Goal: Information Seeking & Learning: Learn about a topic

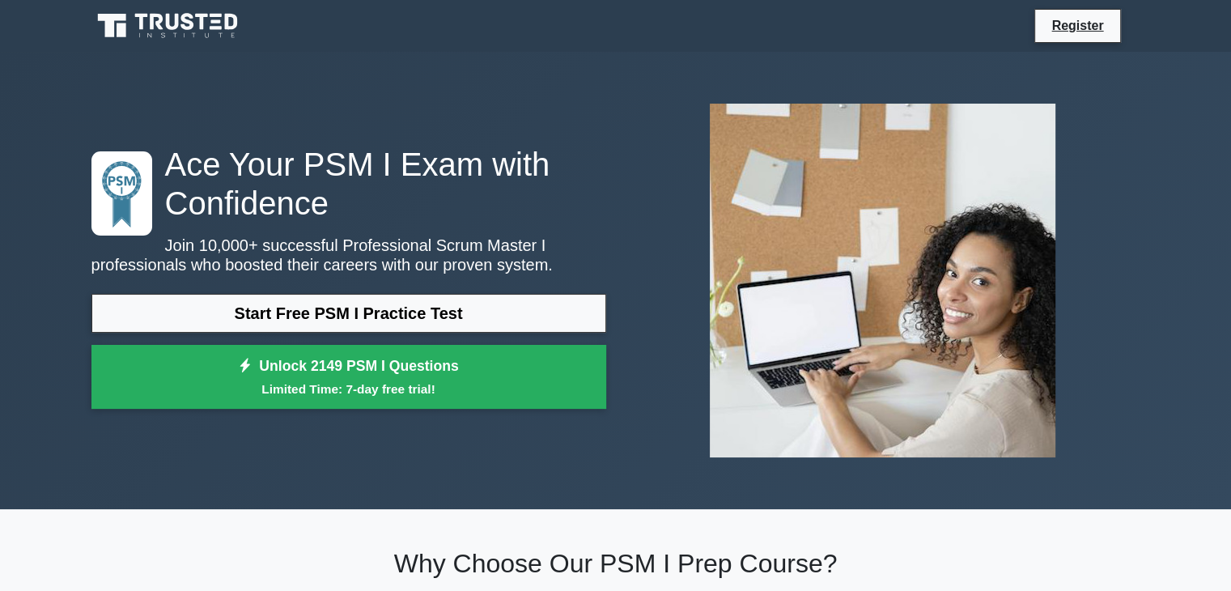
scroll to position [162, 0]
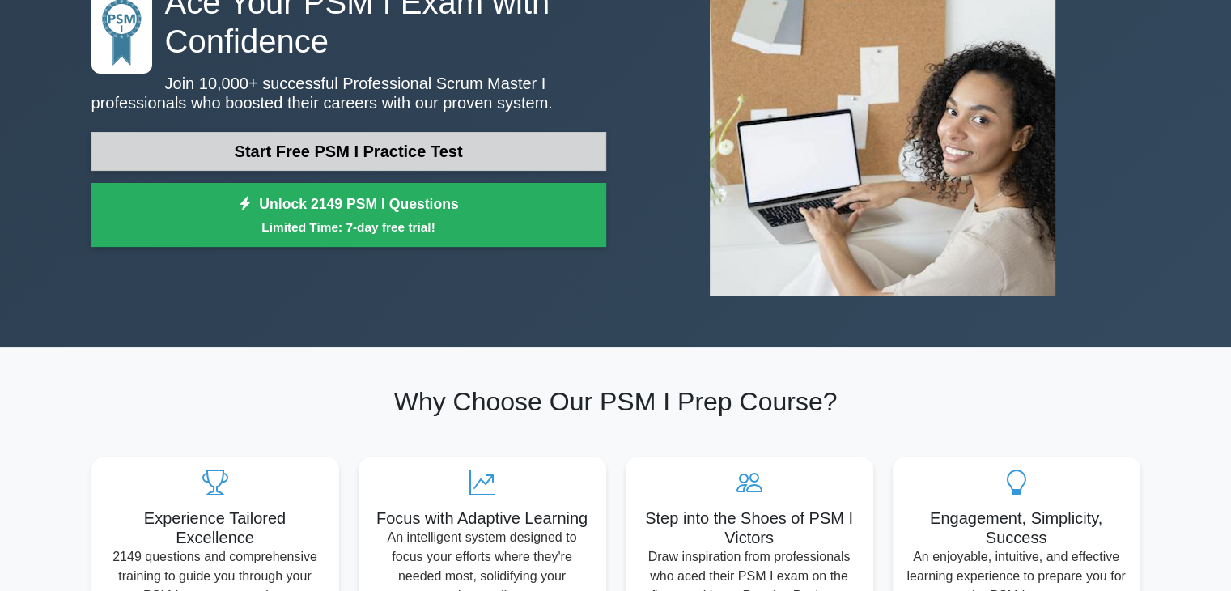
click at [365, 152] on link "Start Free PSM I Practice Test" at bounding box center [348, 151] width 515 height 39
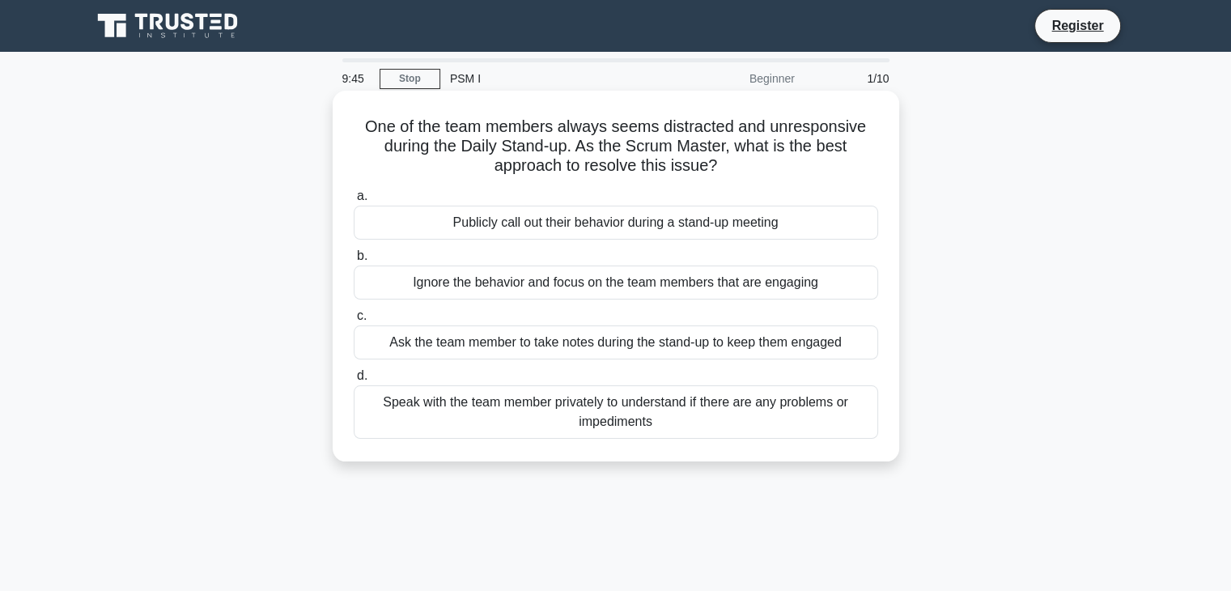
click at [553, 411] on div "Speak with the team member privately to understand if there are any problems or…" at bounding box center [616, 411] width 524 height 53
click at [354, 381] on input "d. Speak with the team member privately to understand if there are any problems…" at bounding box center [354, 376] width 0 height 11
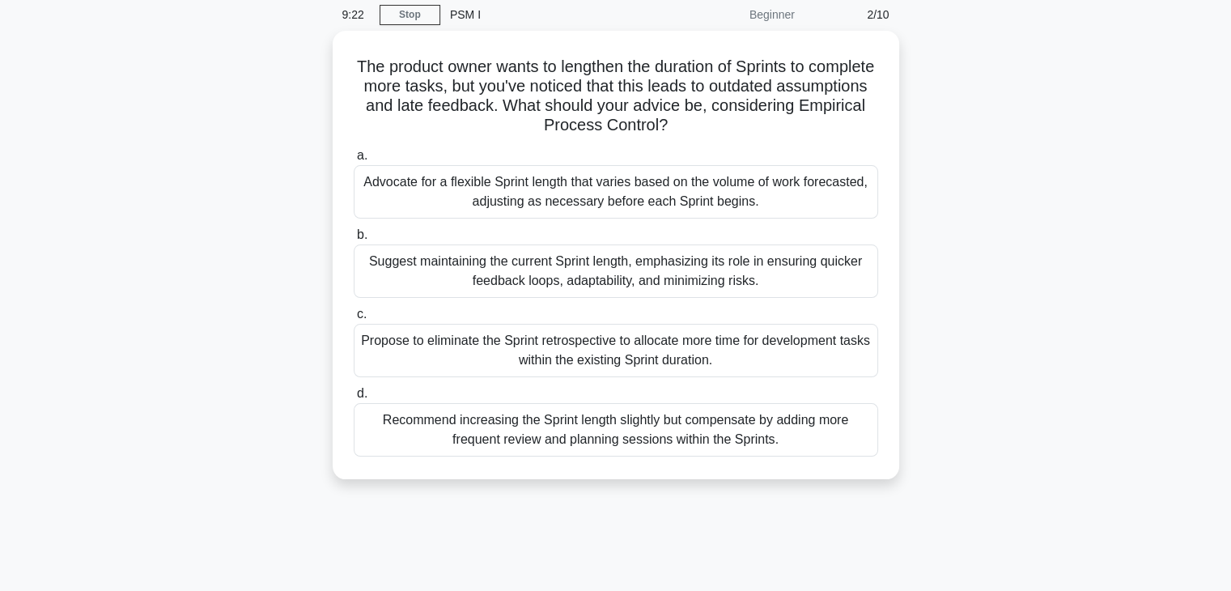
scroll to position [81, 0]
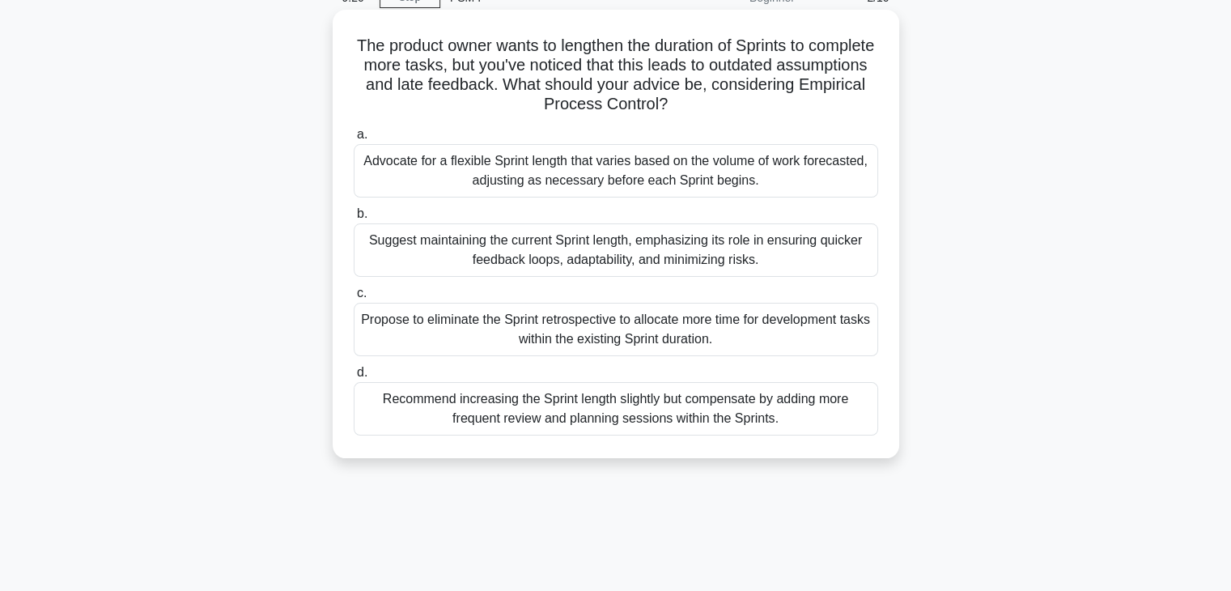
click at [443, 252] on div "Suggest maintaining the current Sprint length, emphasizing its role in ensuring…" at bounding box center [616, 249] width 524 height 53
click at [354, 219] on input "b. Suggest maintaining the current Sprint length, emphasizing its role in ensur…" at bounding box center [354, 214] width 0 height 11
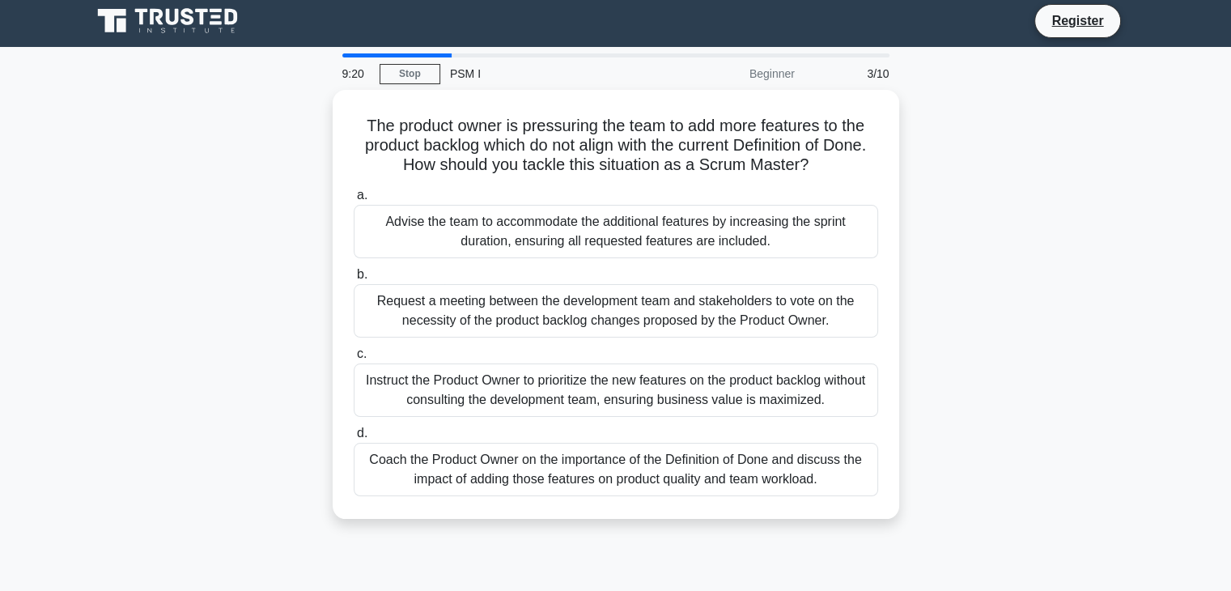
scroll to position [0, 0]
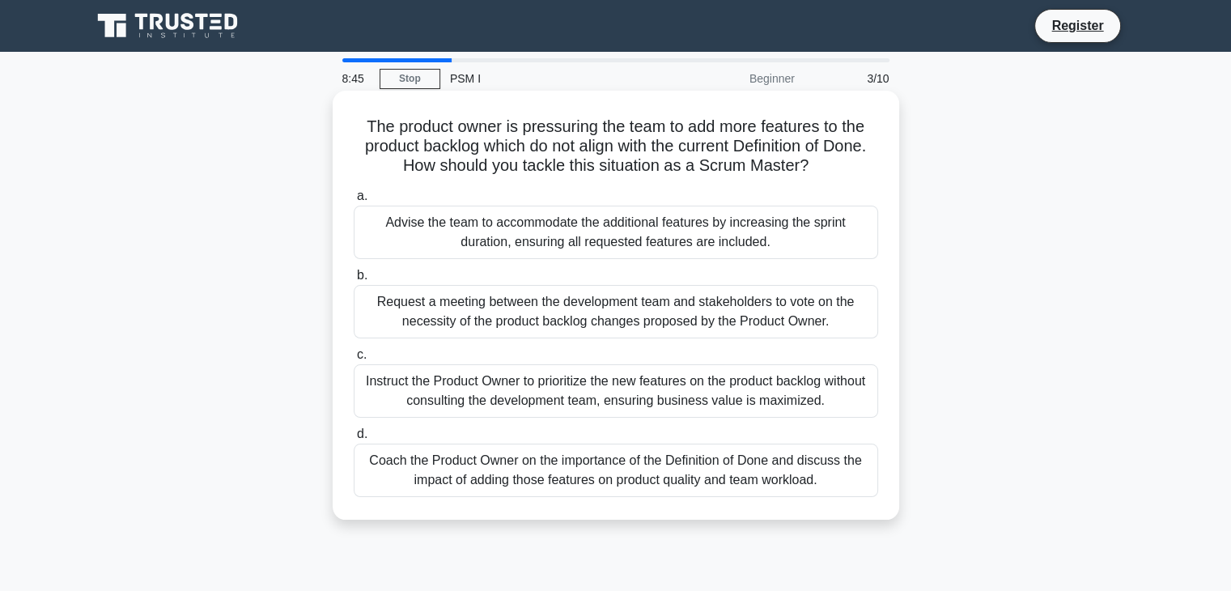
click at [396, 461] on div "Coach the Product Owner on the importance of the Definition of Done and discuss…" at bounding box center [616, 469] width 524 height 53
click at [354, 439] on input "d. Coach the Product Owner on the importance of the Definition of Done and disc…" at bounding box center [354, 434] width 0 height 11
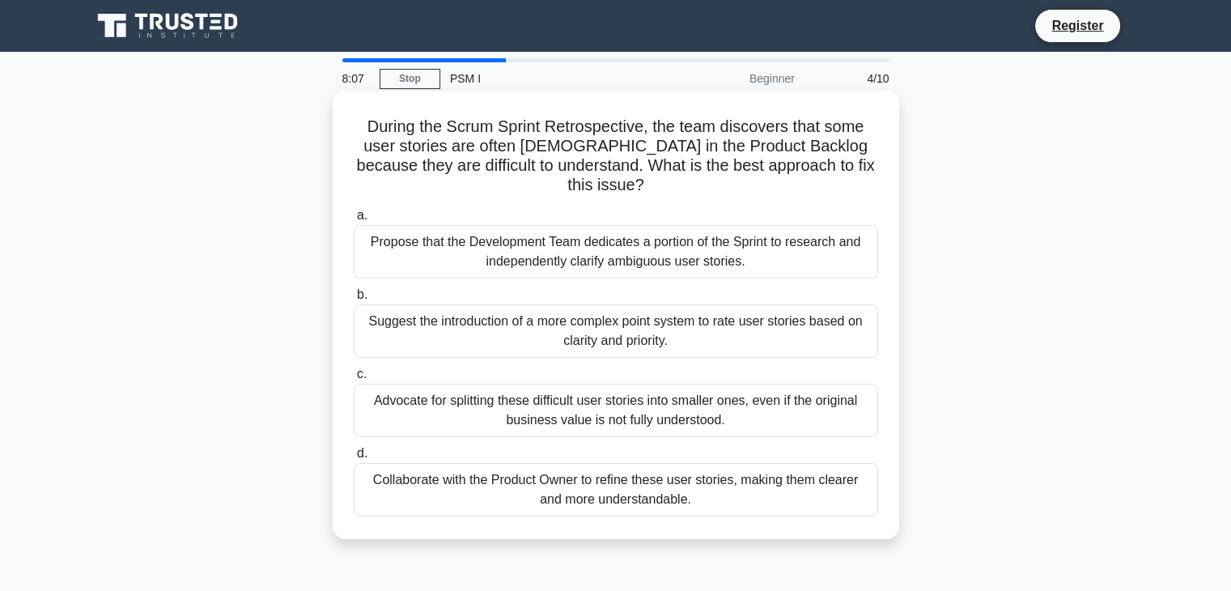
click at [534, 499] on div "Collaborate with the Product Owner to refine these user stories, making them cl…" at bounding box center [616, 489] width 524 height 53
click at [354, 459] on input "d. Collaborate with the Product Owner to refine these user stories, making them…" at bounding box center [354, 453] width 0 height 11
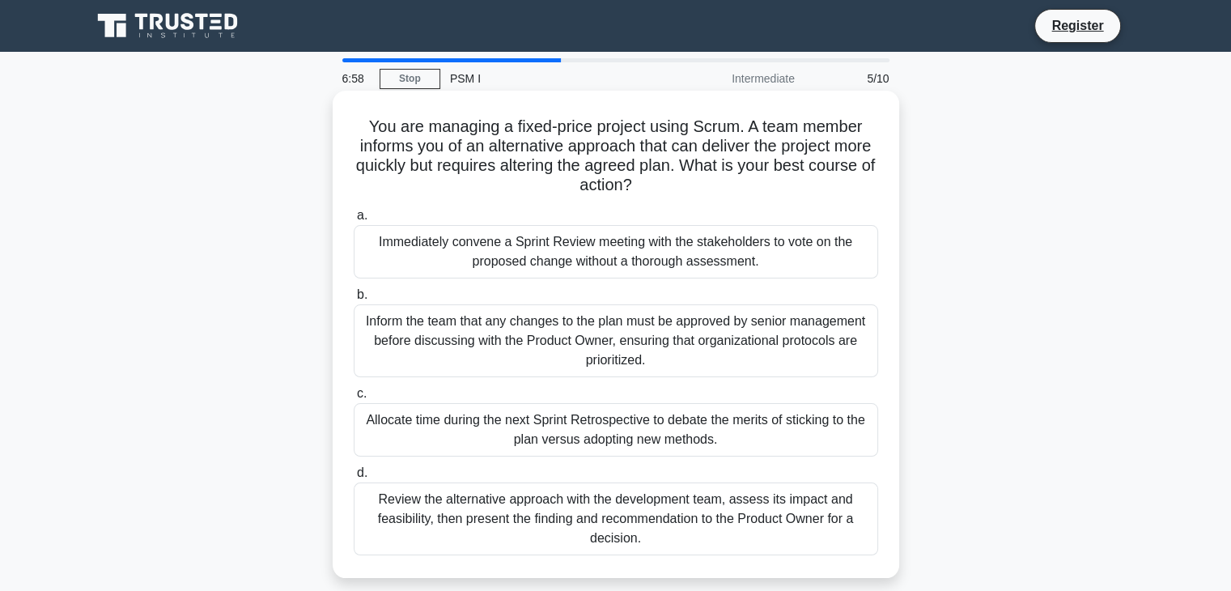
scroll to position [81, 0]
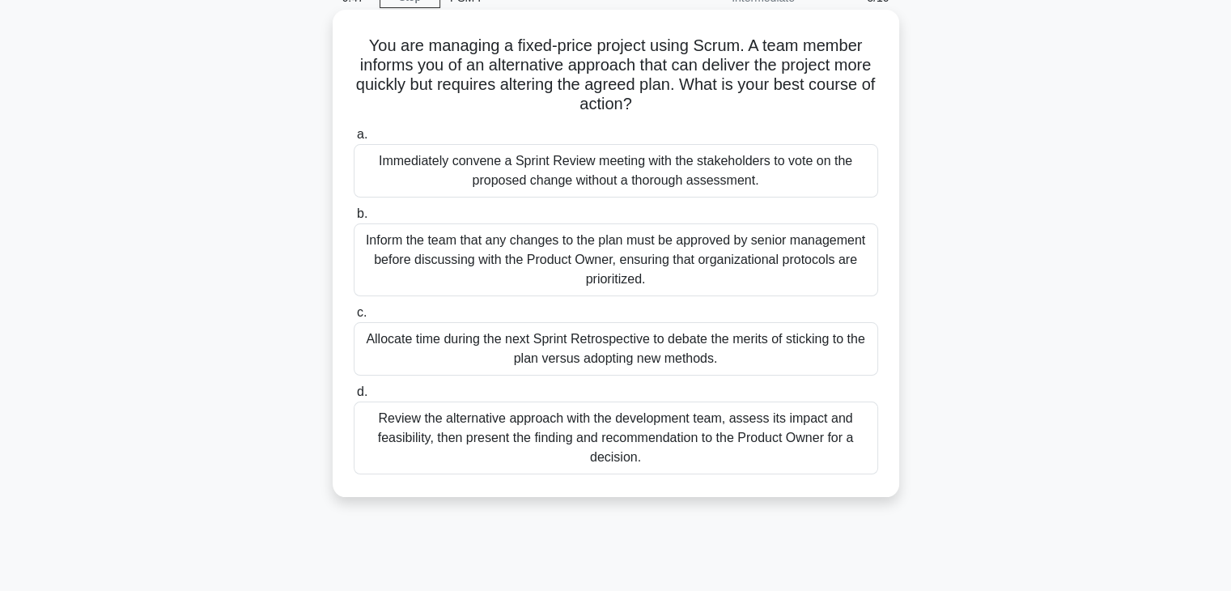
click at [605, 442] on div "Review the alternative approach with the development team, assess its impact an…" at bounding box center [616, 437] width 524 height 73
click at [354, 397] on input "d. Review the alternative approach with the development team, assess its impact…" at bounding box center [354, 392] width 0 height 11
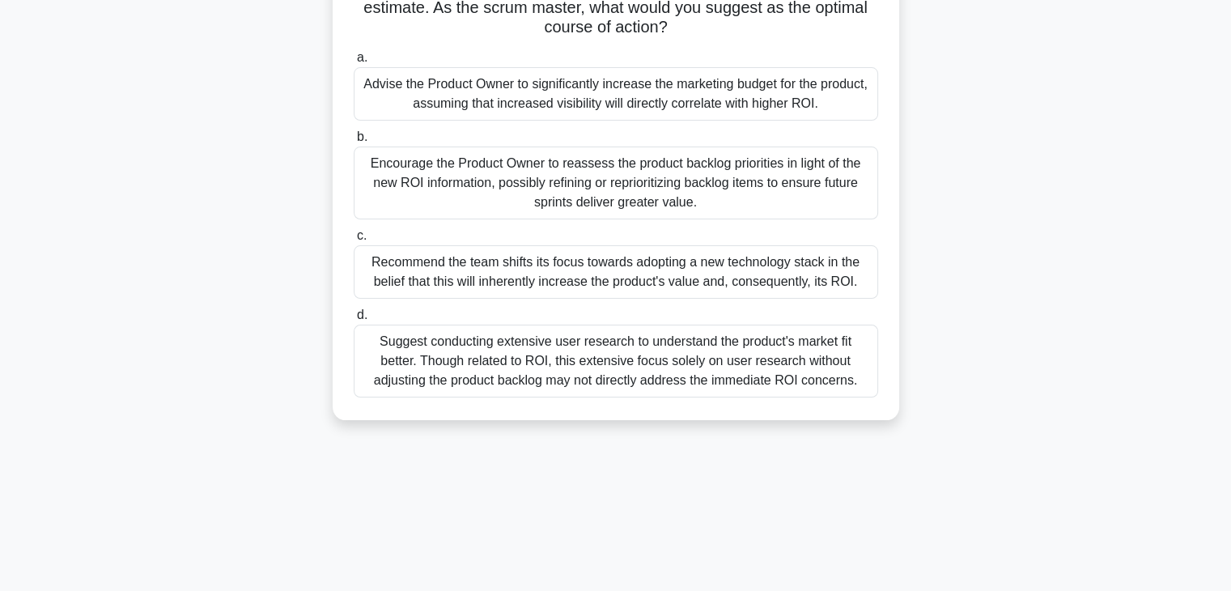
scroll to position [162, 0]
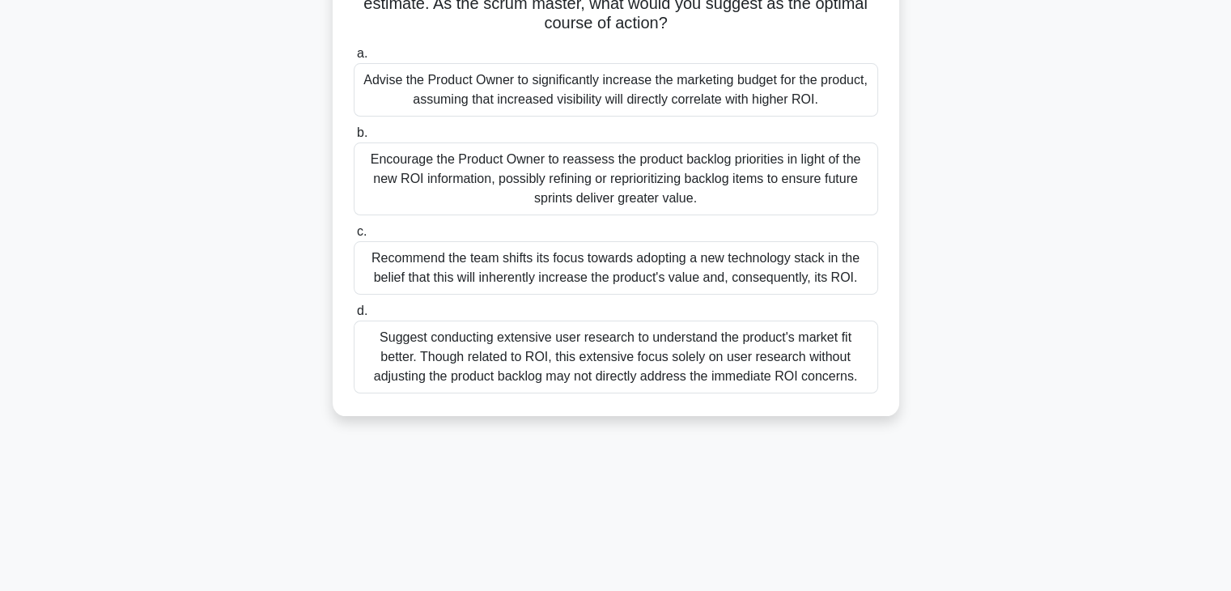
click at [626, 180] on div "Encourage the Product Owner to reassess the product backlog priorities in light…" at bounding box center [616, 178] width 524 height 73
click at [354, 138] on input "b. Encourage the Product Owner to reassess the product backlog priorities in li…" at bounding box center [354, 133] width 0 height 11
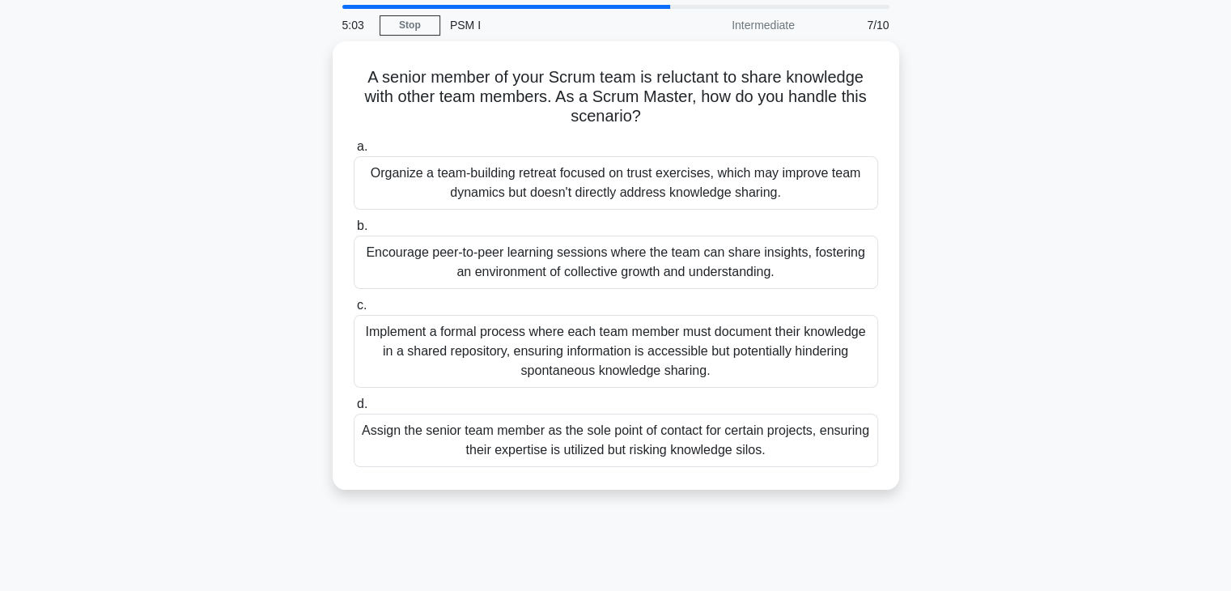
scroll to position [81, 0]
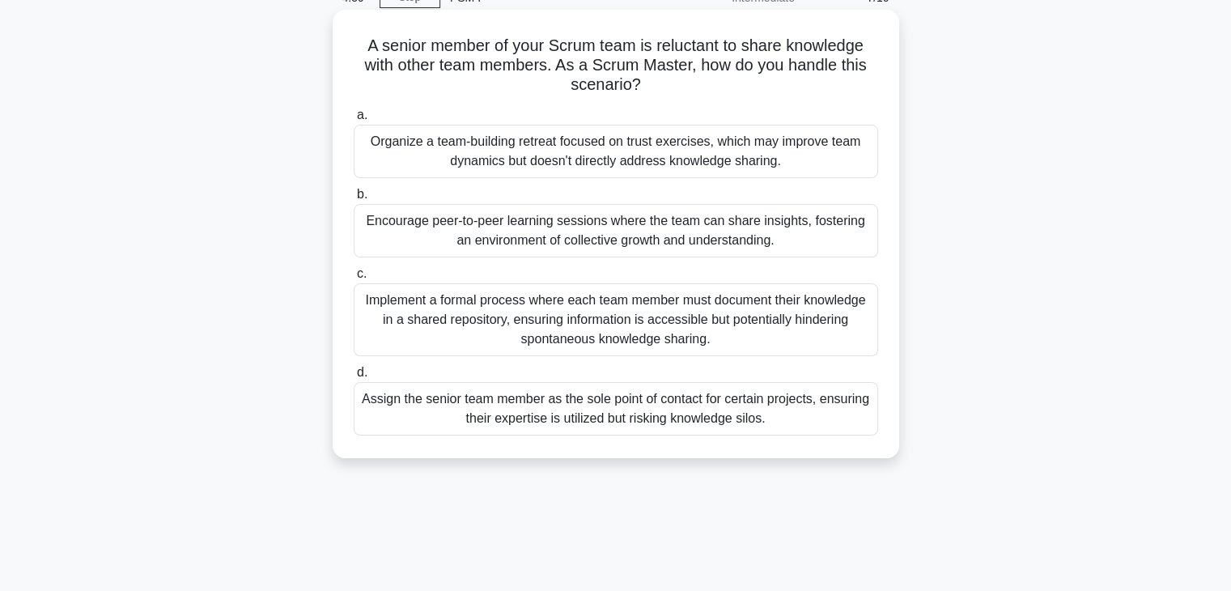
click at [448, 223] on div "Encourage peer-to-peer learning sessions where the team can share insights, fos…" at bounding box center [616, 230] width 524 height 53
click at [354, 200] on input "b. Encourage peer-to-peer learning sessions where the team can share insights, …" at bounding box center [354, 194] width 0 height 11
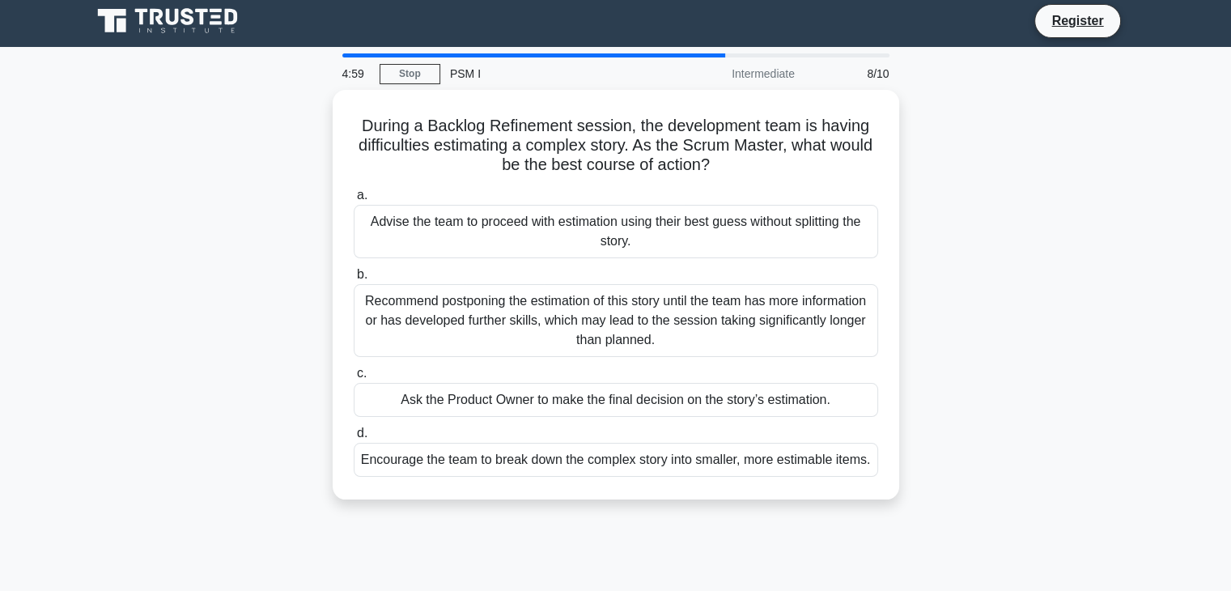
scroll to position [0, 0]
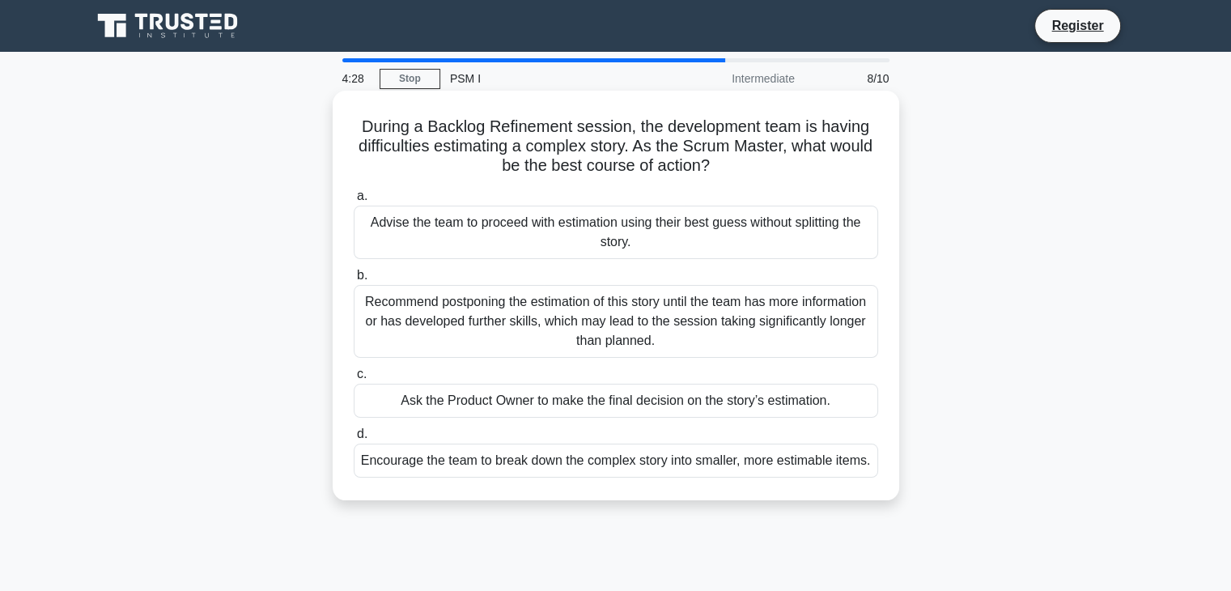
click at [511, 468] on div "Encourage the team to break down the complex story into smaller, more estimable…" at bounding box center [616, 460] width 524 height 34
click at [354, 439] on input "d. Encourage the team to break down the complex story into smaller, more estima…" at bounding box center [354, 434] width 0 height 11
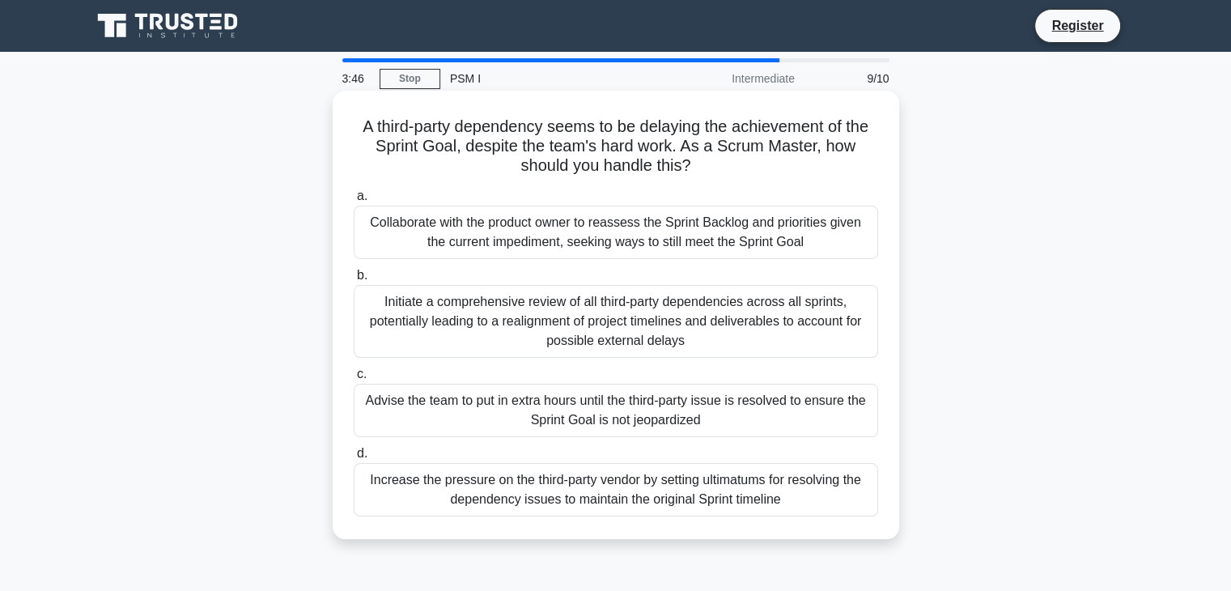
click at [756, 236] on div "Collaborate with the product owner to reassess the Sprint Backlog and prioritie…" at bounding box center [616, 232] width 524 height 53
click at [354, 201] on input "a. Collaborate with the product owner to reassess the Sprint Backlog and priori…" at bounding box center [354, 196] width 0 height 11
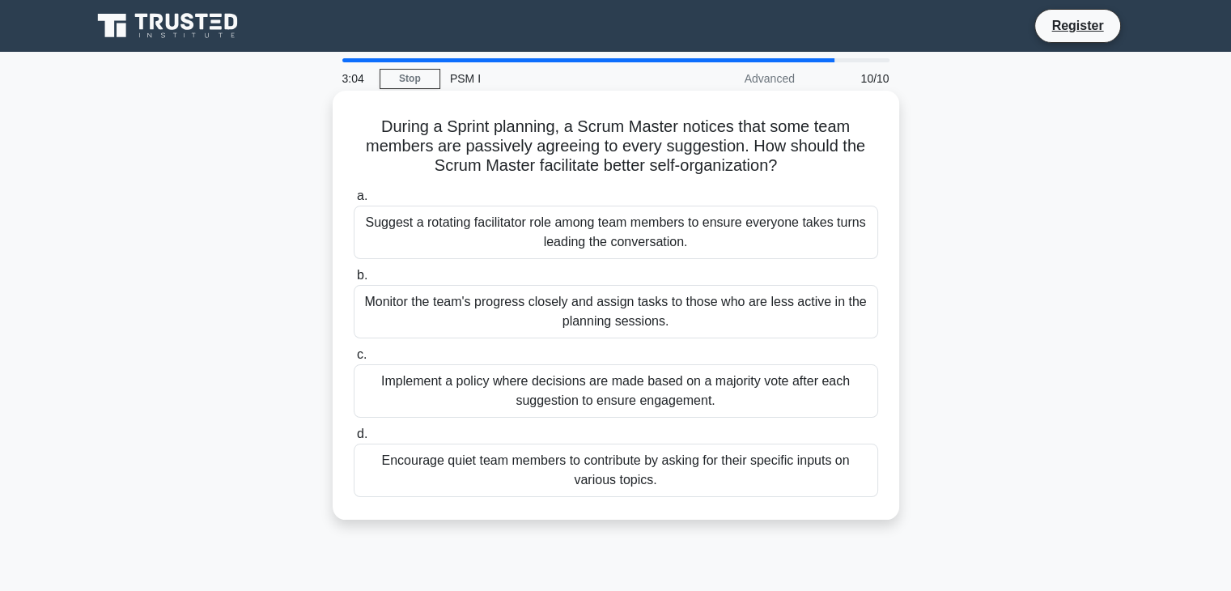
click at [472, 399] on div "Implement a policy where decisions are made based on a majority vote after each…" at bounding box center [616, 390] width 524 height 53
click at [354, 360] on input "c. Implement a policy where decisions are made based on a majority vote after e…" at bounding box center [354, 355] width 0 height 11
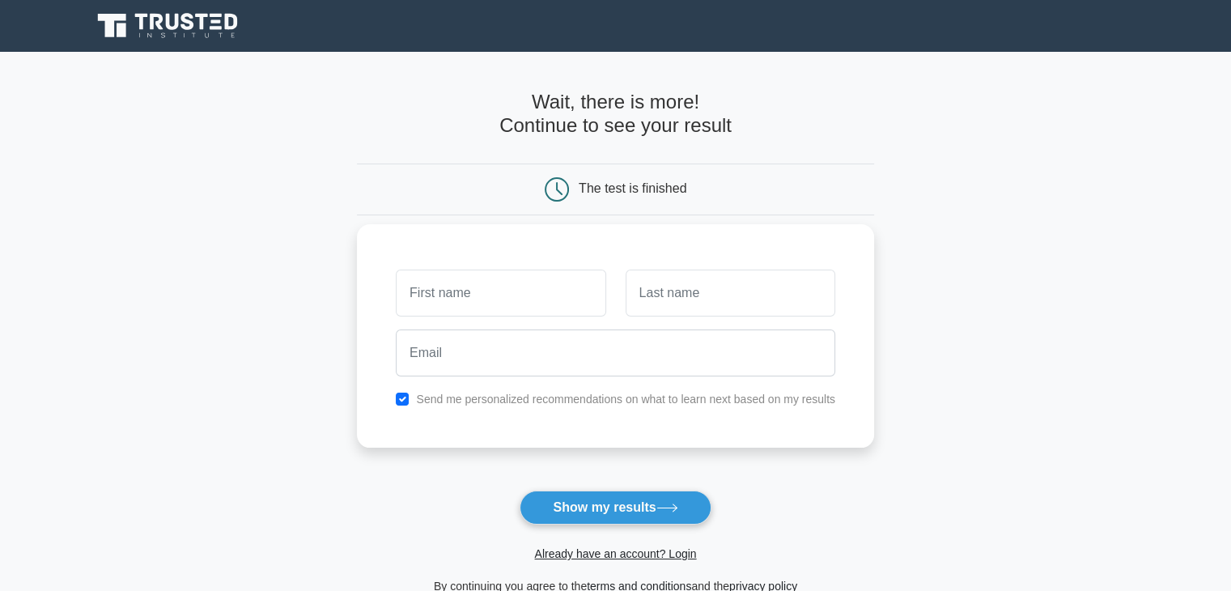
click at [436, 300] on input "text" at bounding box center [501, 292] width 210 height 47
type input "[PERSON_NAME]"
click at [748, 294] on input "text" at bounding box center [730, 292] width 210 height 47
type input "Kambalathmana"
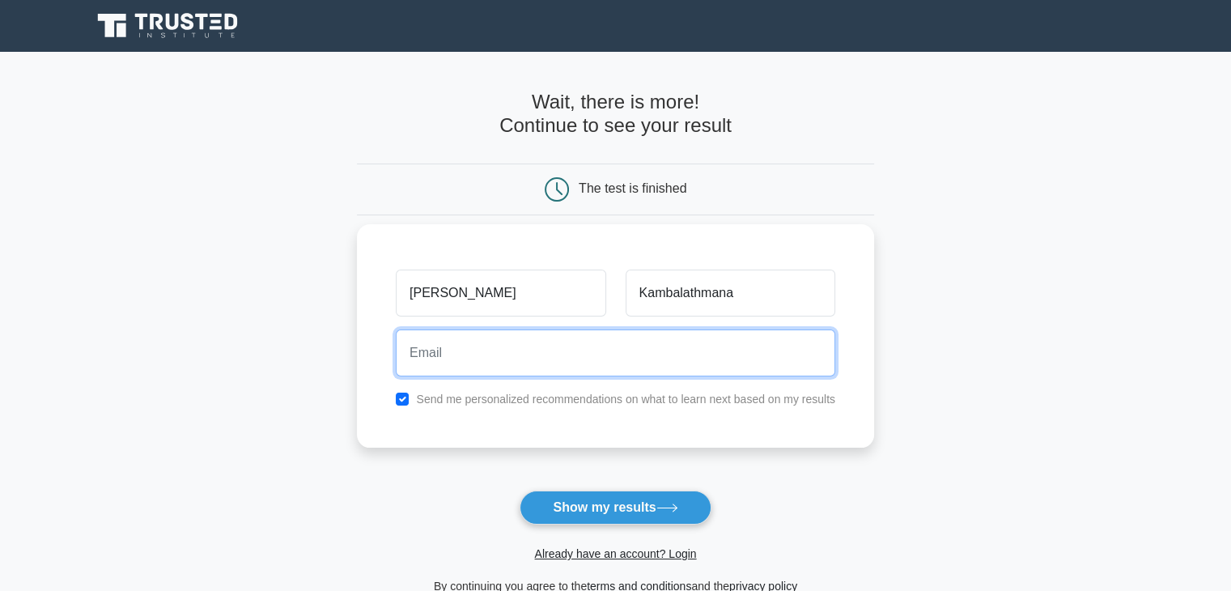
click at [540, 353] on input "email" at bounding box center [615, 352] width 439 height 47
type input "harithaisp@gmail.com"
click at [519, 490] on button "Show my results" at bounding box center [614, 507] width 191 height 34
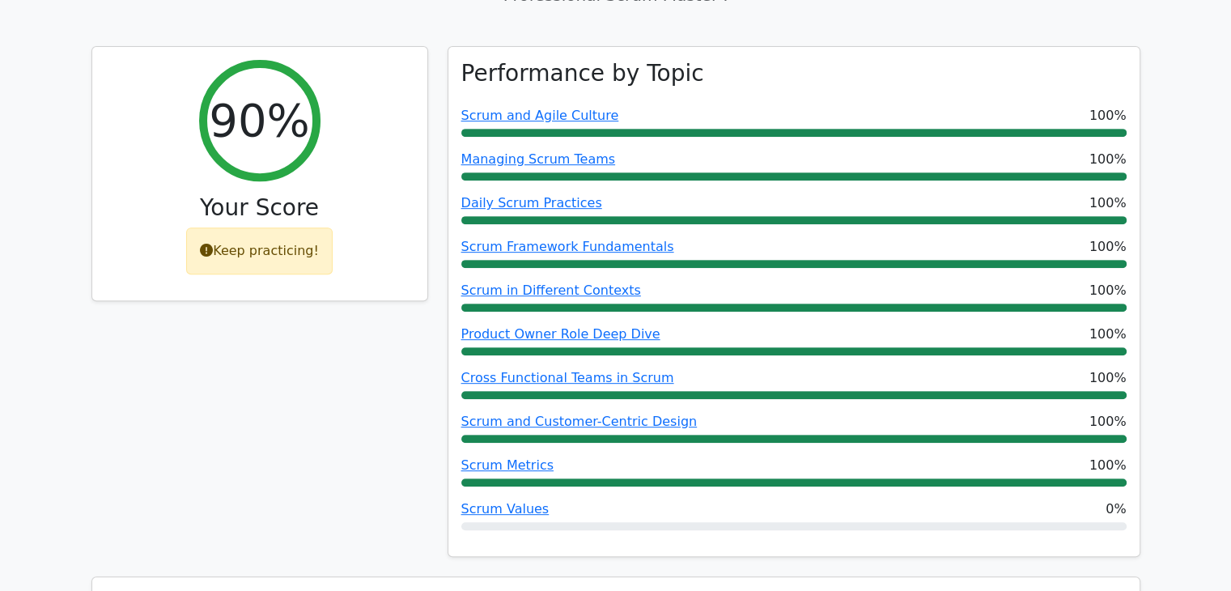
scroll to position [728, 0]
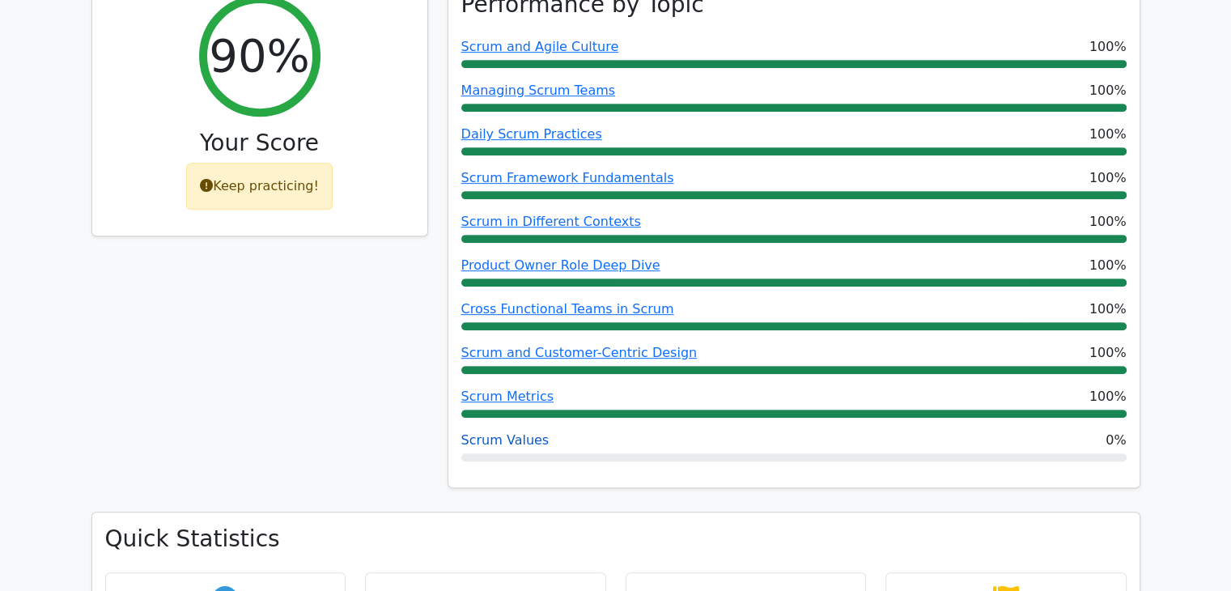
click at [498, 432] on link "Scrum Values" at bounding box center [505, 439] width 88 height 15
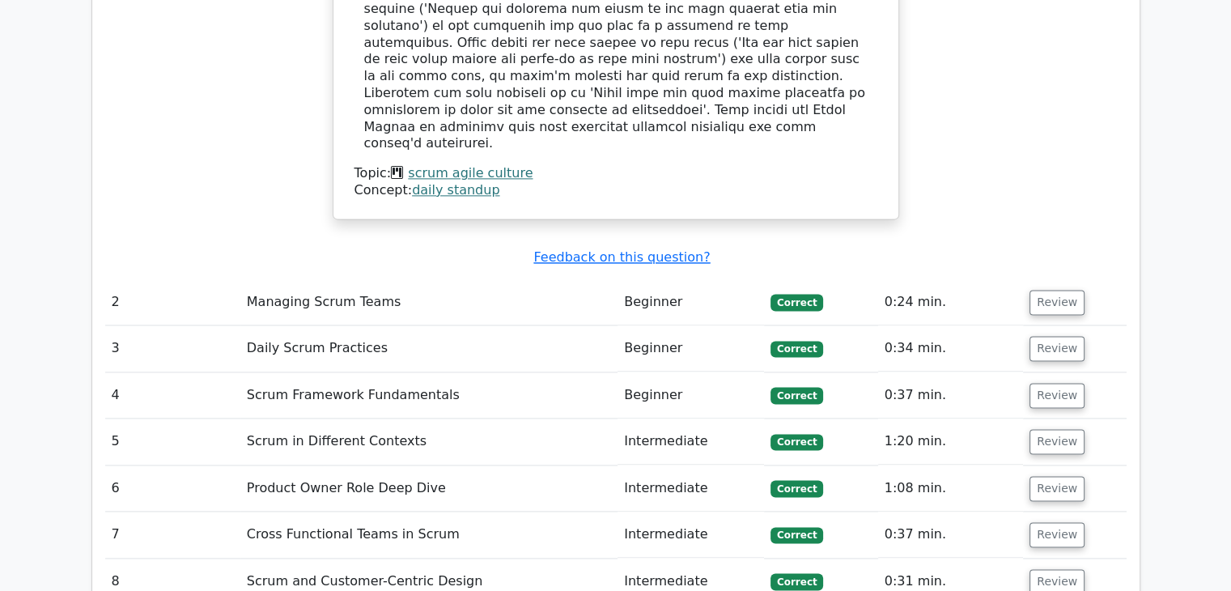
scroll to position [2427, 0]
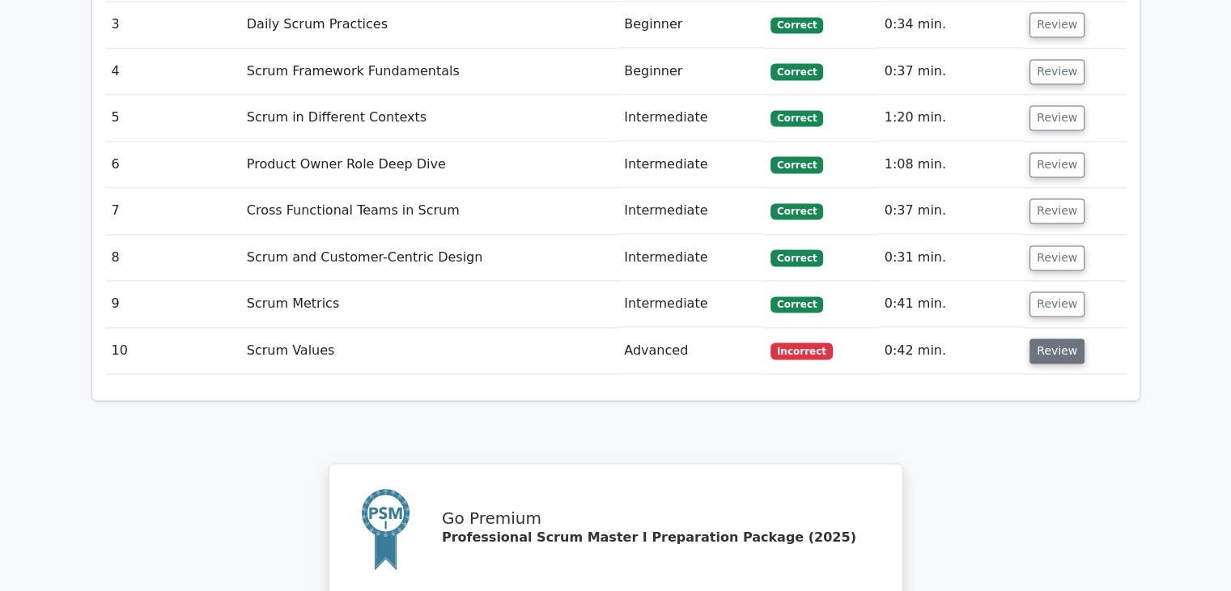
click at [1055, 338] on button "Review" at bounding box center [1056, 350] width 55 height 25
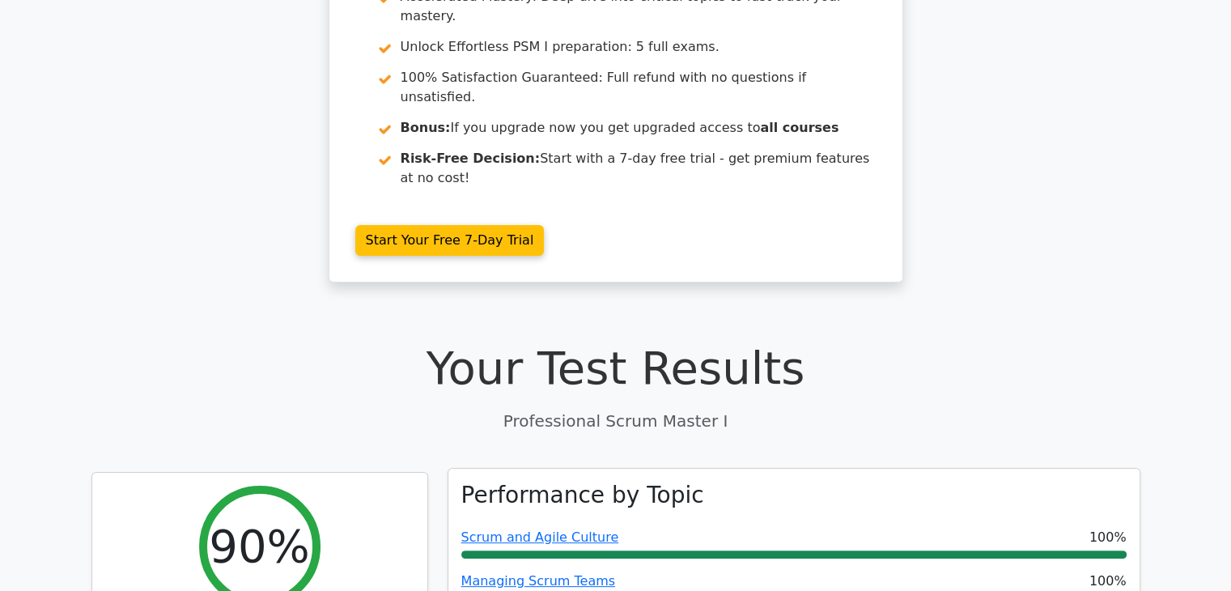
scroll to position [0, 0]
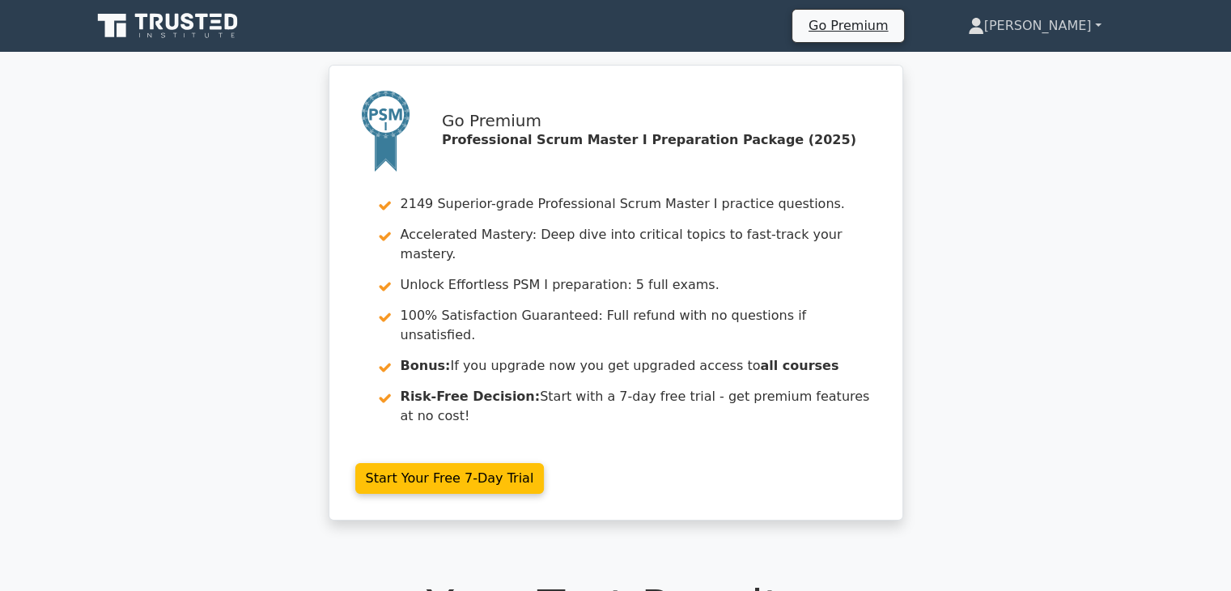
click at [1071, 30] on link "Haritha" at bounding box center [1034, 26] width 211 height 32
click at [1056, 222] on div "Go Premium Professional Scrum Master I Preparation Package (2025) 2149 Superior…" at bounding box center [615, 302] width 1231 height 475
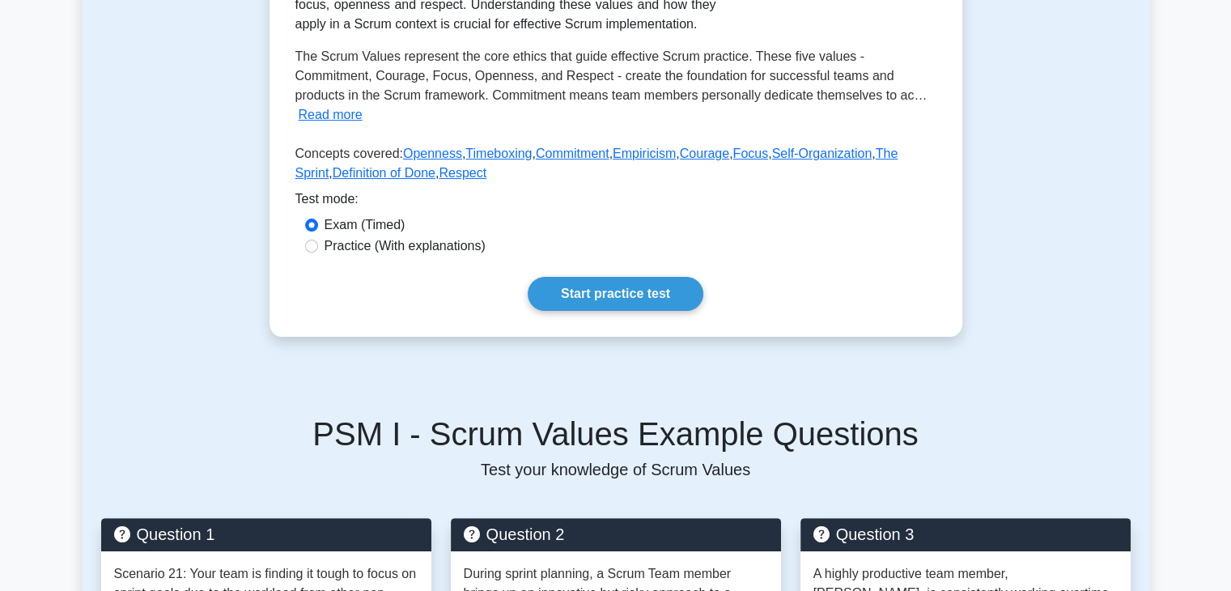
scroll to position [162, 0]
